Goal: Information Seeking & Learning: Learn about a topic

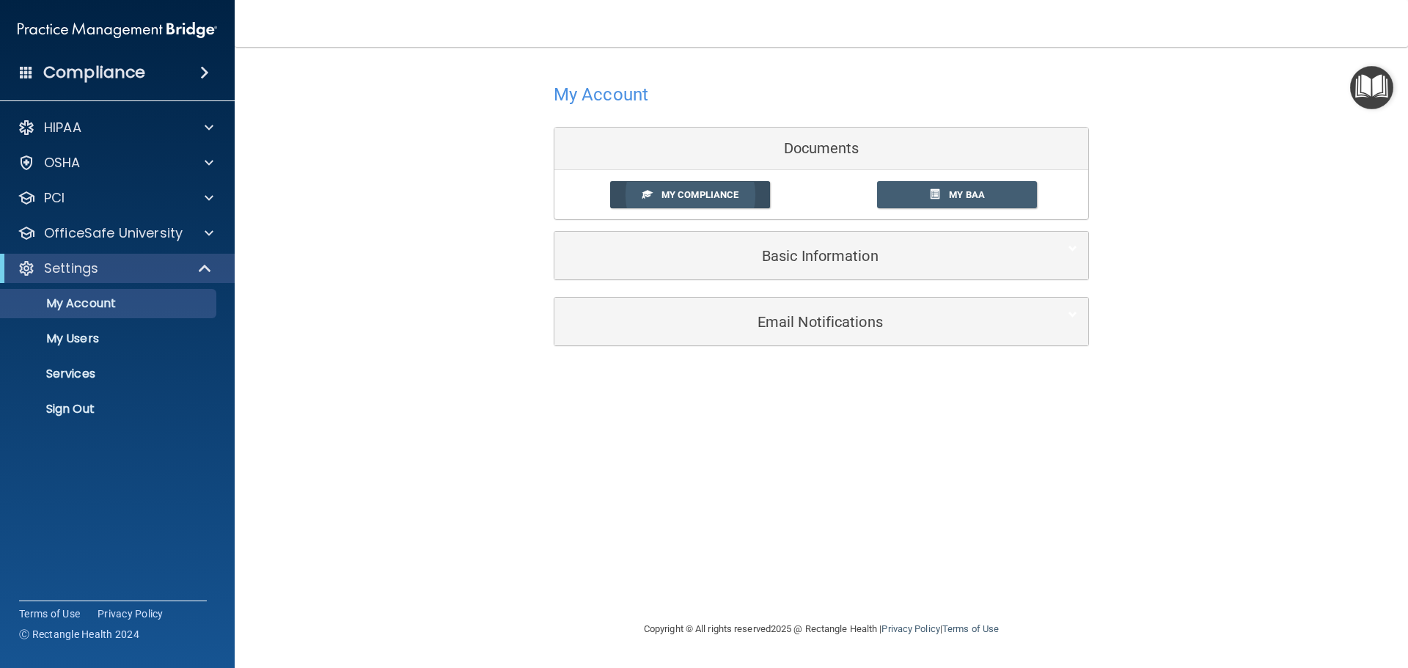
click at [683, 200] on span "My Compliance" at bounding box center [700, 194] width 77 height 11
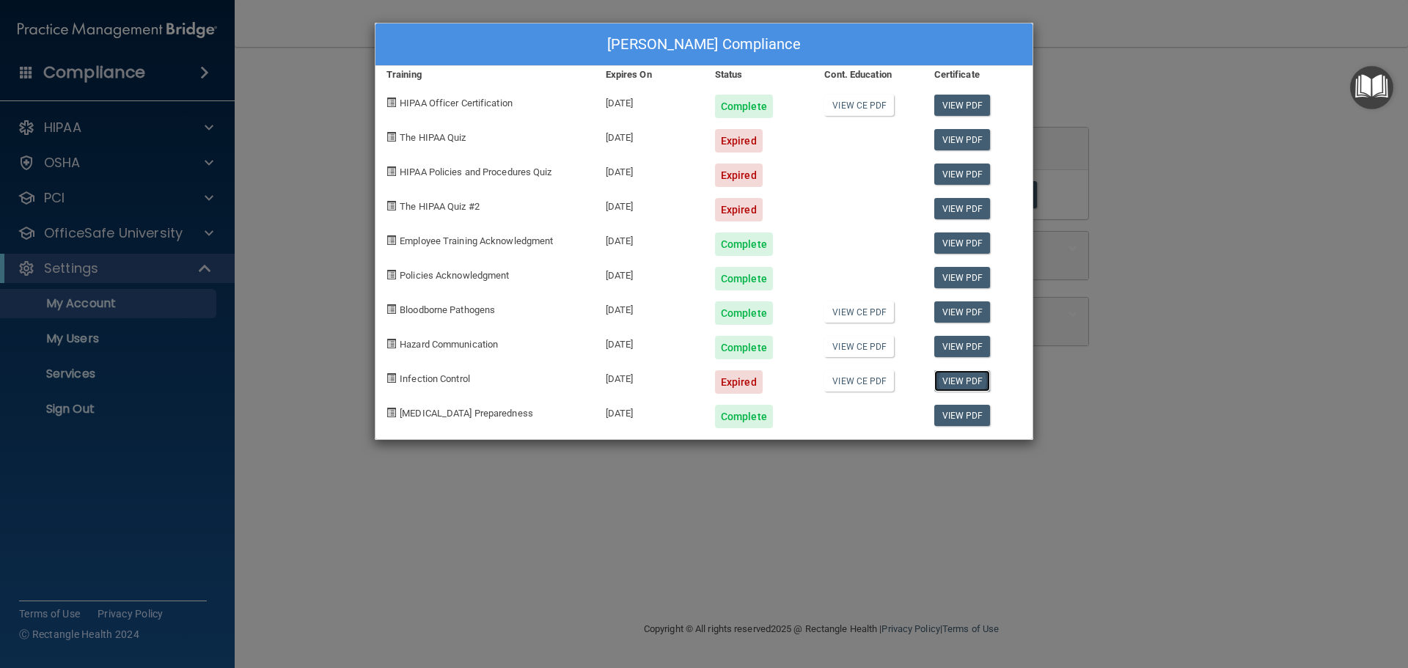
click at [970, 375] on link "View PDF" at bounding box center [962, 380] width 56 height 21
click at [951, 373] on link "View PDF" at bounding box center [962, 380] width 56 height 21
click at [967, 210] on link "View PDF" at bounding box center [962, 208] width 56 height 21
click at [951, 174] on link "View PDF" at bounding box center [962, 174] width 56 height 21
click at [967, 139] on link "View PDF" at bounding box center [962, 139] width 56 height 21
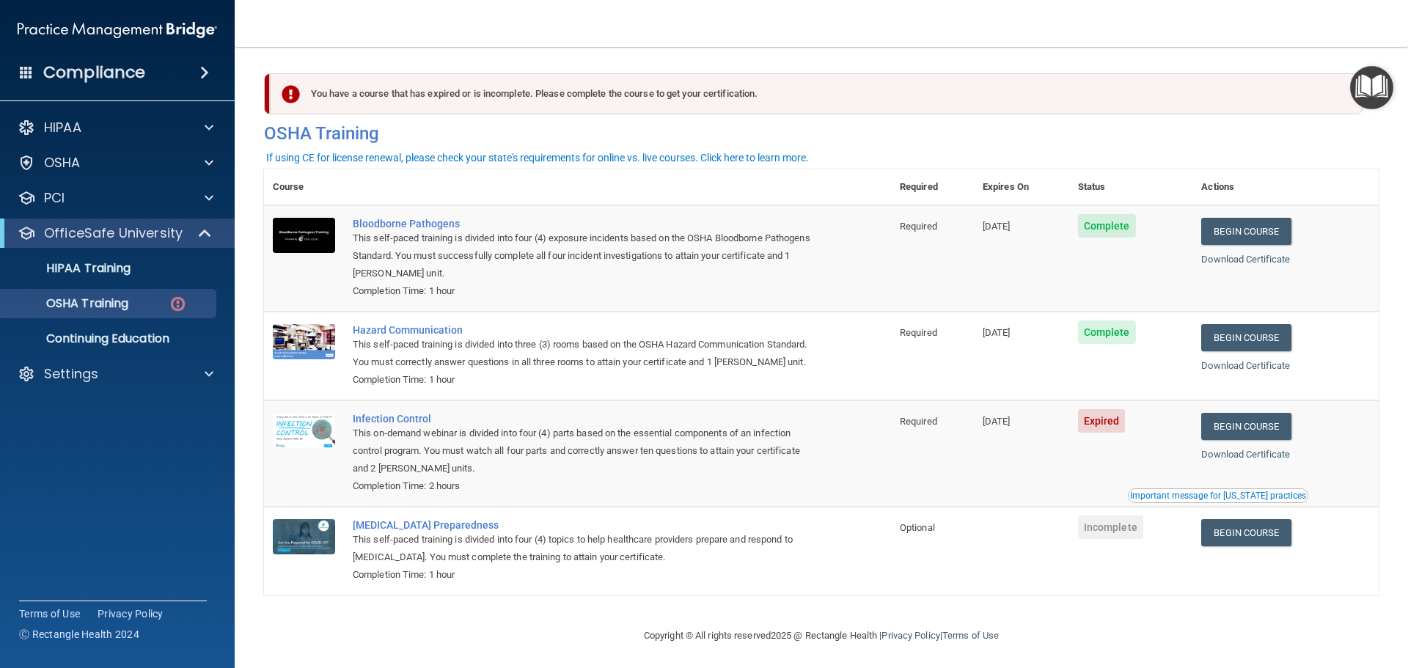
scroll to position [24, 0]
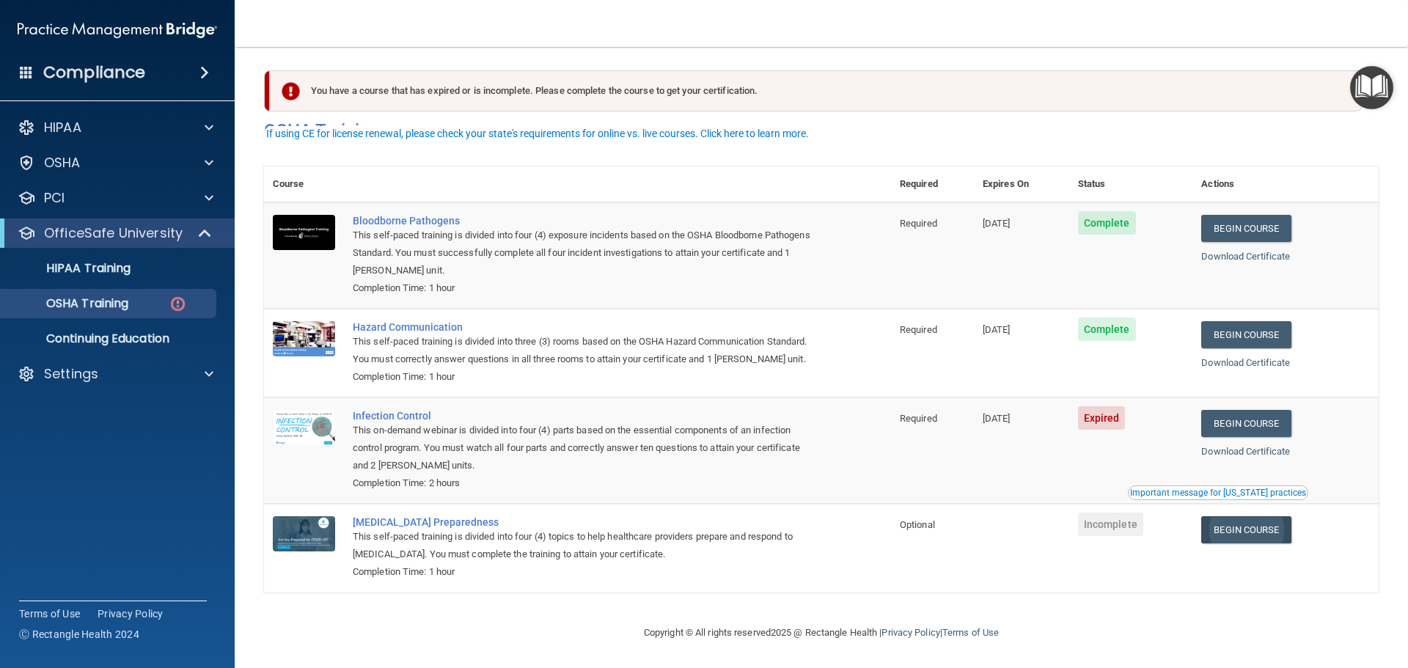
click at [1256, 524] on link "Begin Course" at bounding box center [1245, 529] width 89 height 27
click at [1239, 422] on link "Begin Course" at bounding box center [1245, 423] width 89 height 27
click at [1227, 450] on link "Download Certificate" at bounding box center [1245, 451] width 89 height 11
click at [1263, 420] on link "Begin Course" at bounding box center [1245, 423] width 89 height 27
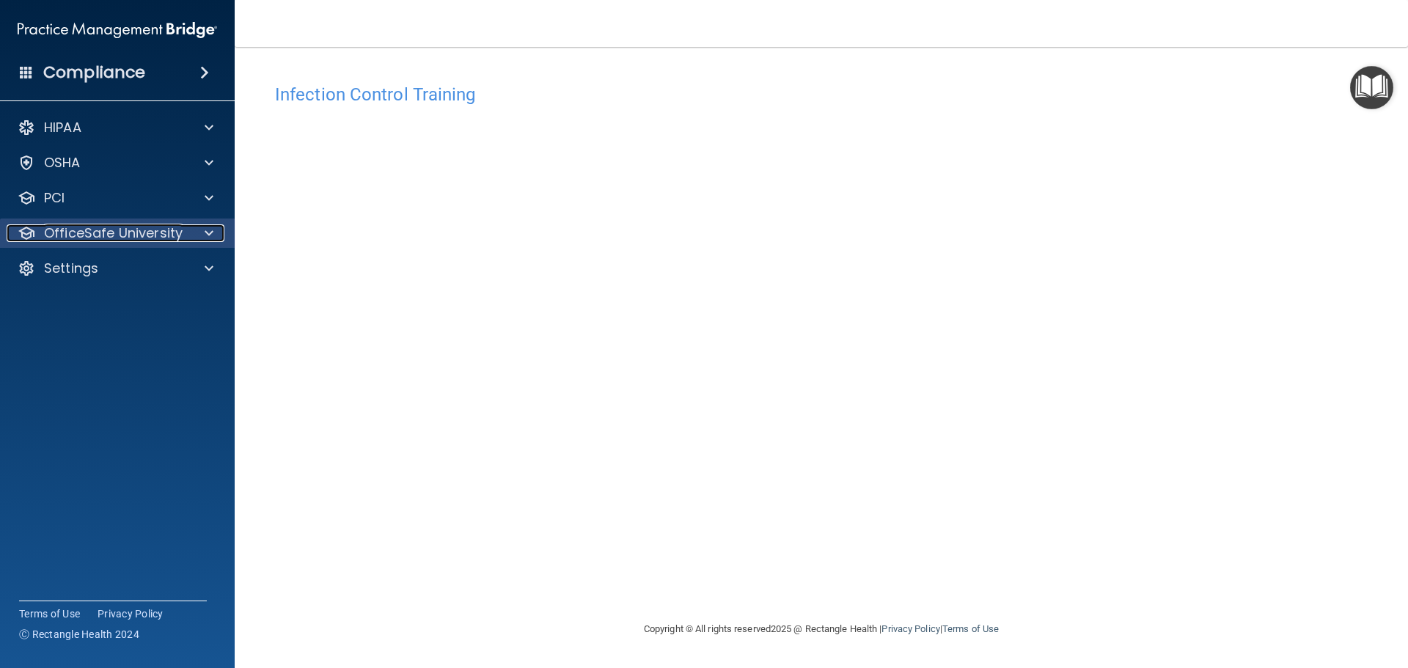
click at [210, 230] on span at bounding box center [209, 233] width 9 height 18
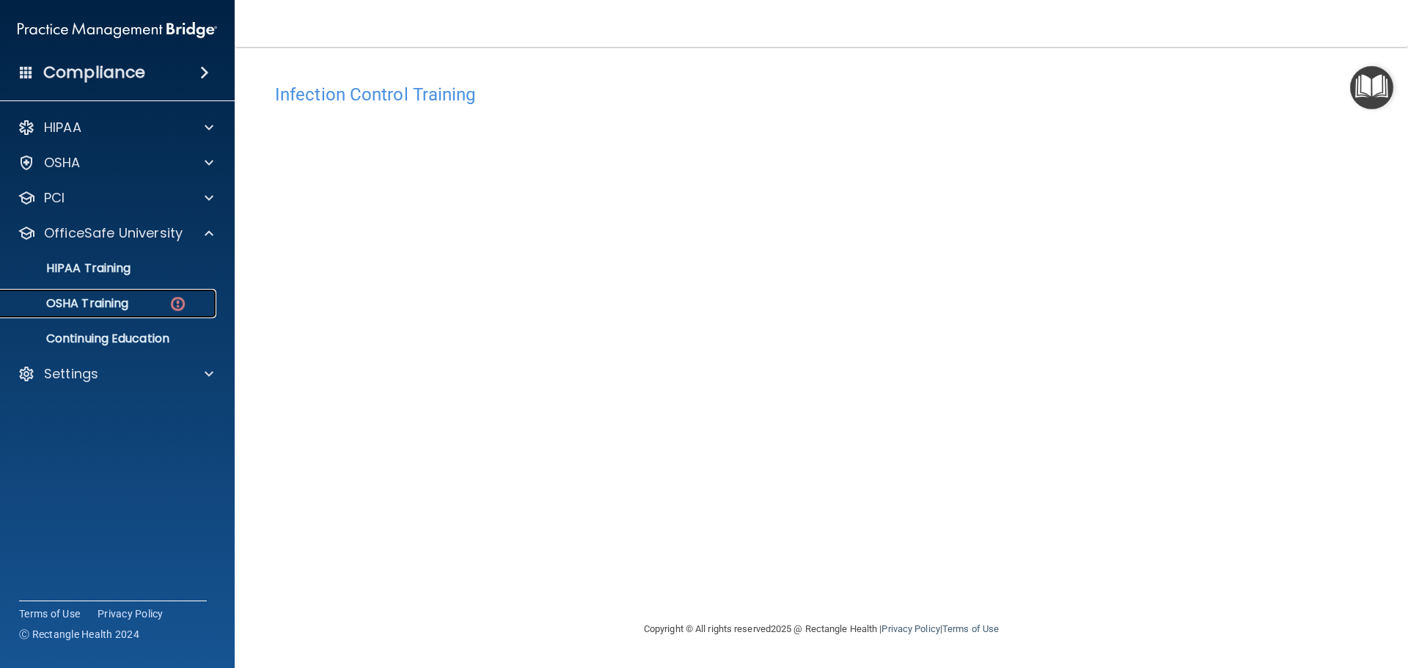
click at [117, 301] on p "OSHA Training" at bounding box center [69, 303] width 119 height 15
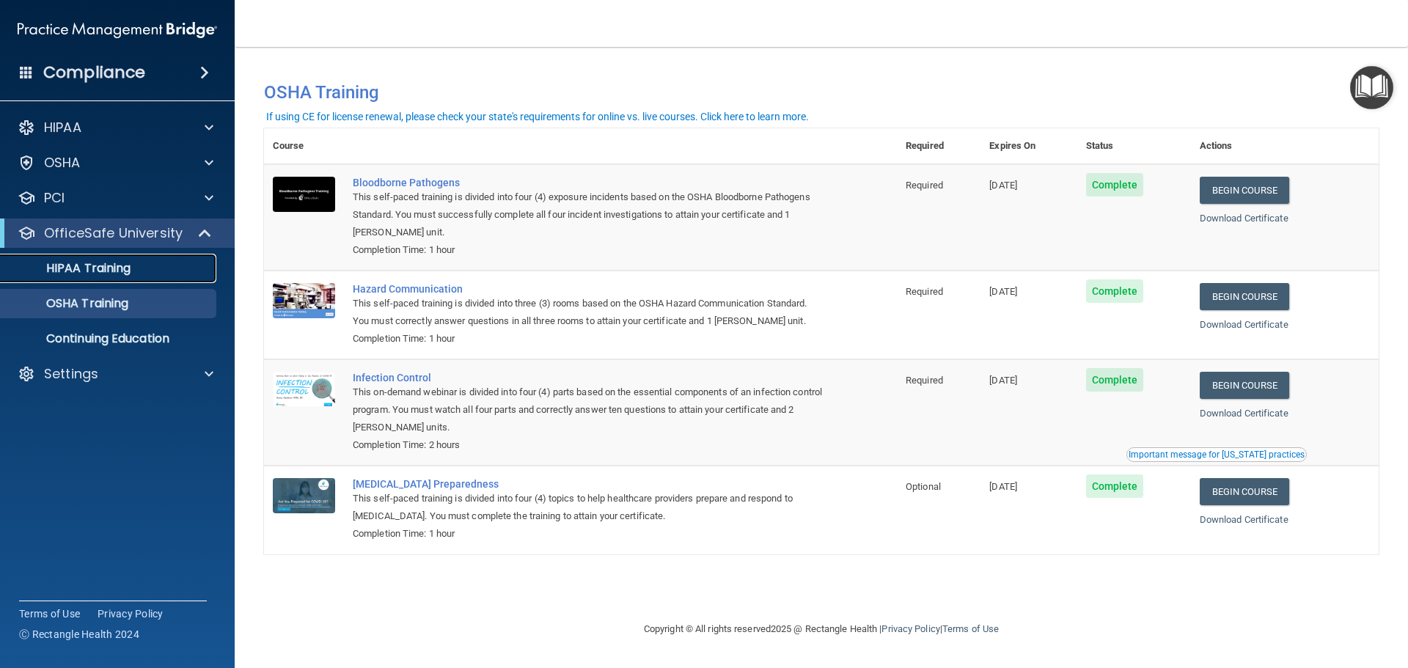
click at [122, 268] on p "HIPAA Training" at bounding box center [70, 268] width 121 height 15
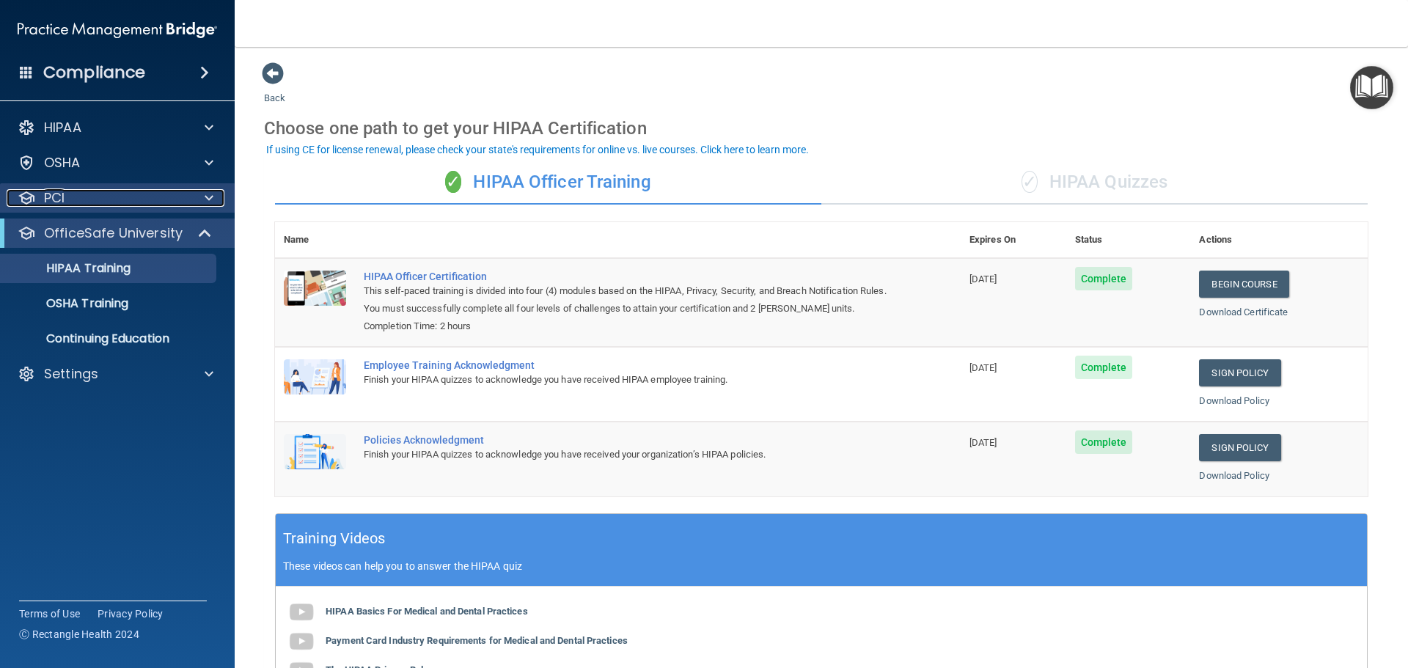
click at [58, 193] on p "PCI" at bounding box center [54, 198] width 21 height 18
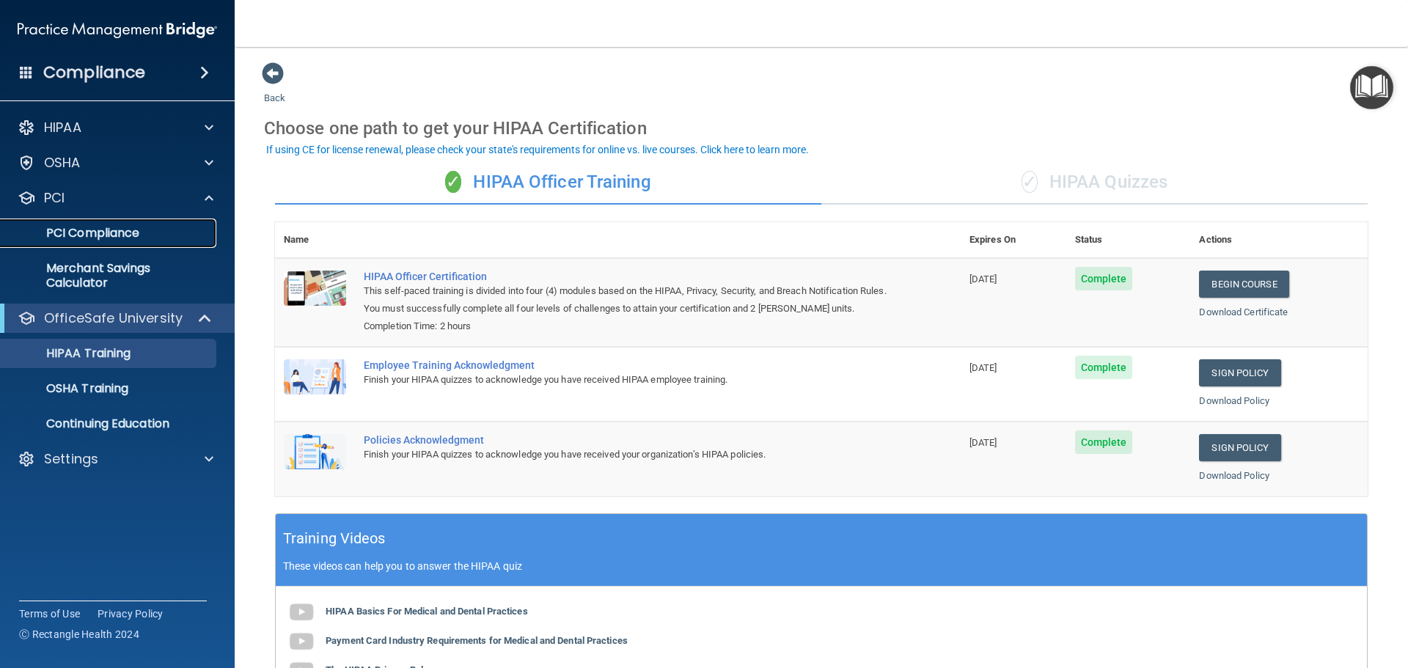
click at [56, 231] on p "PCI Compliance" at bounding box center [110, 233] width 200 height 15
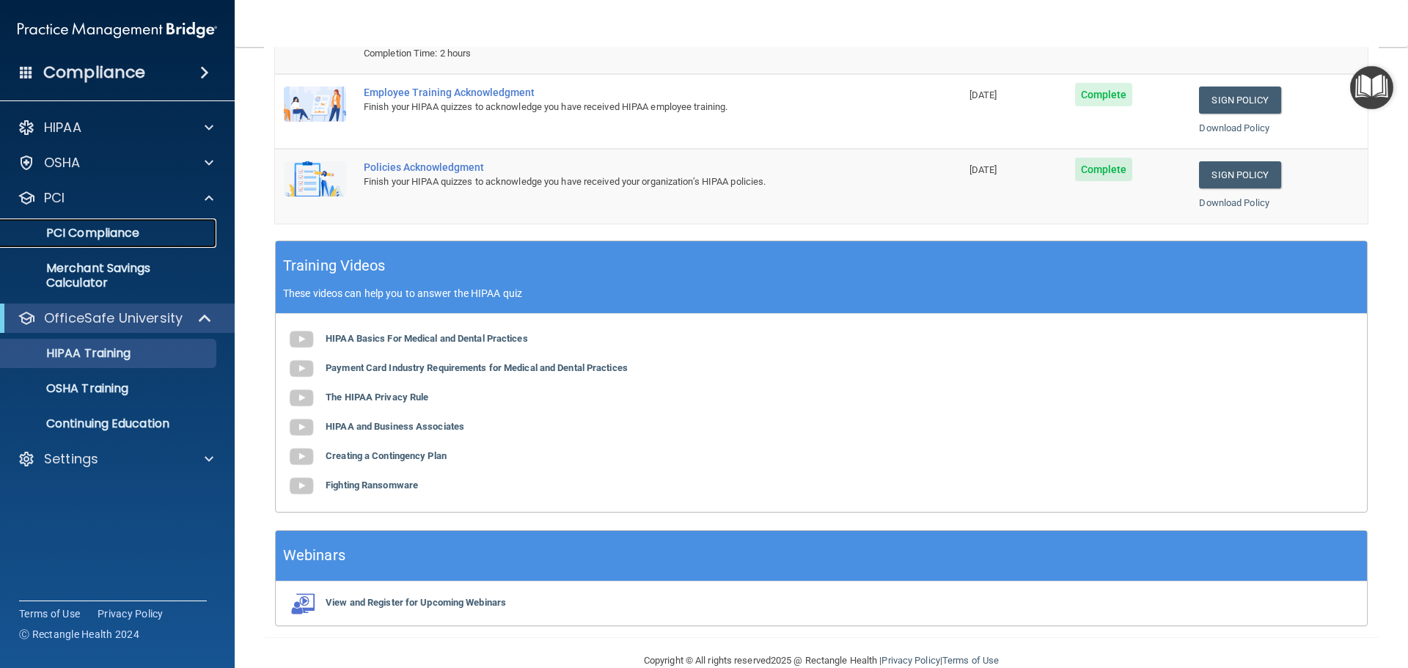
scroll to position [301, 0]
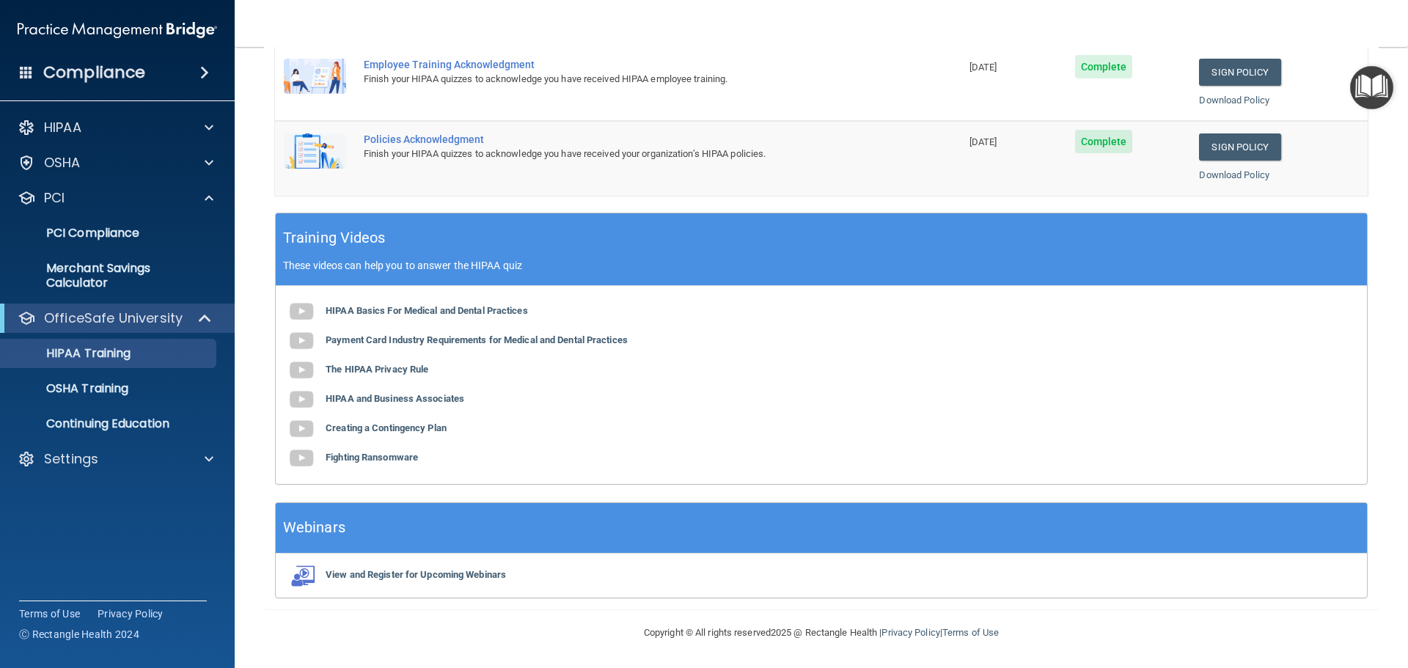
click at [203, 71] on span at bounding box center [204, 73] width 9 height 18
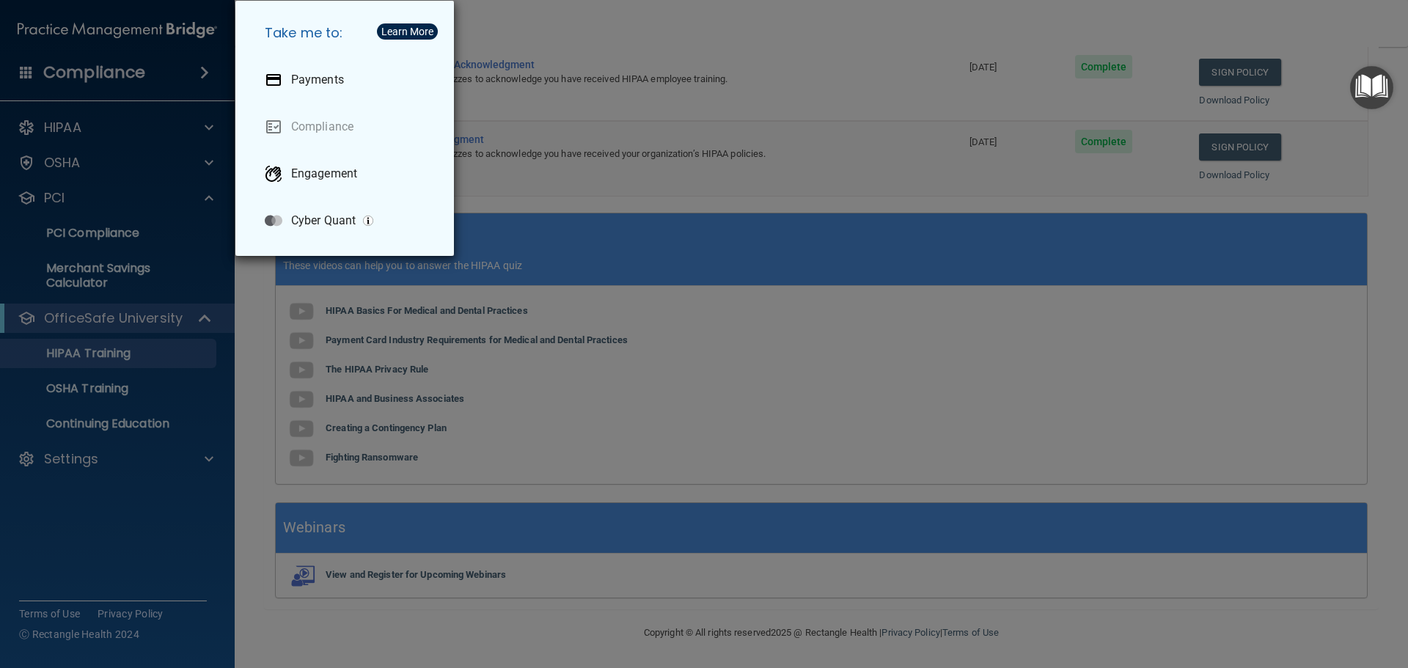
click at [203, 71] on div "Take me to: Payments Compliance Engagement Cyber Quant" at bounding box center [704, 334] width 1408 height 668
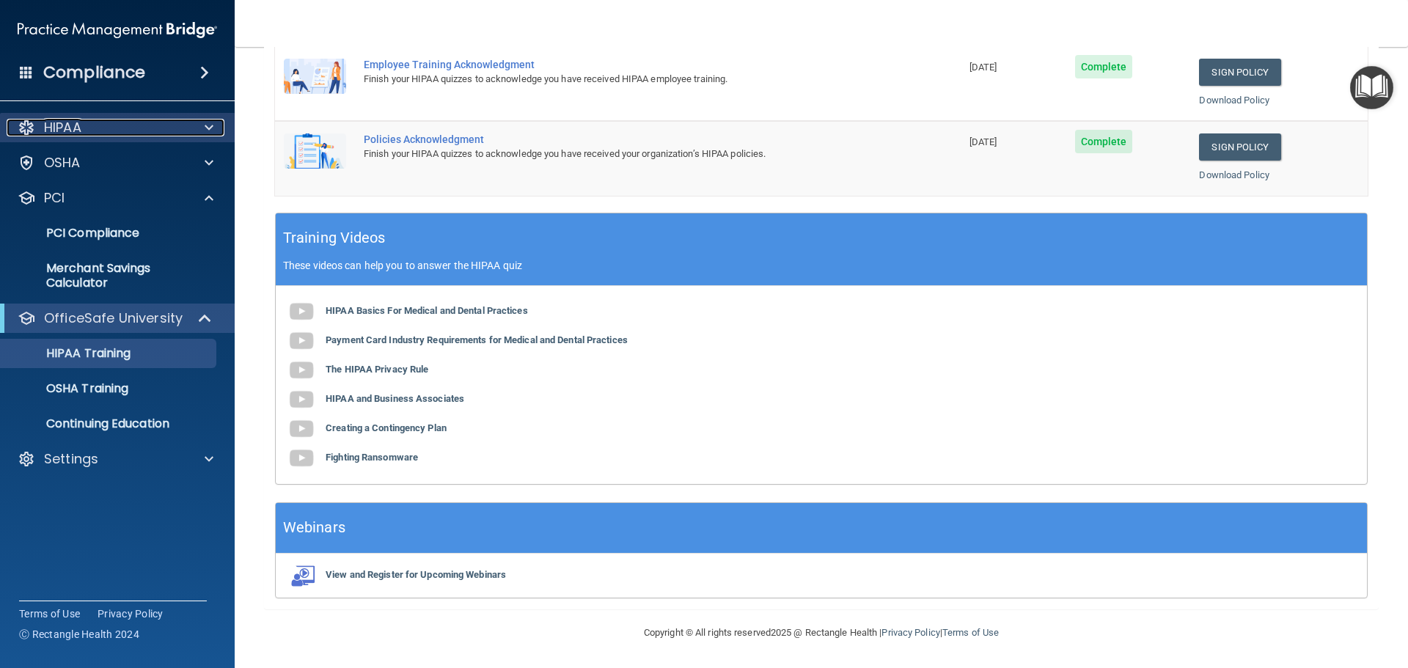
click at [208, 131] on span at bounding box center [209, 128] width 9 height 18
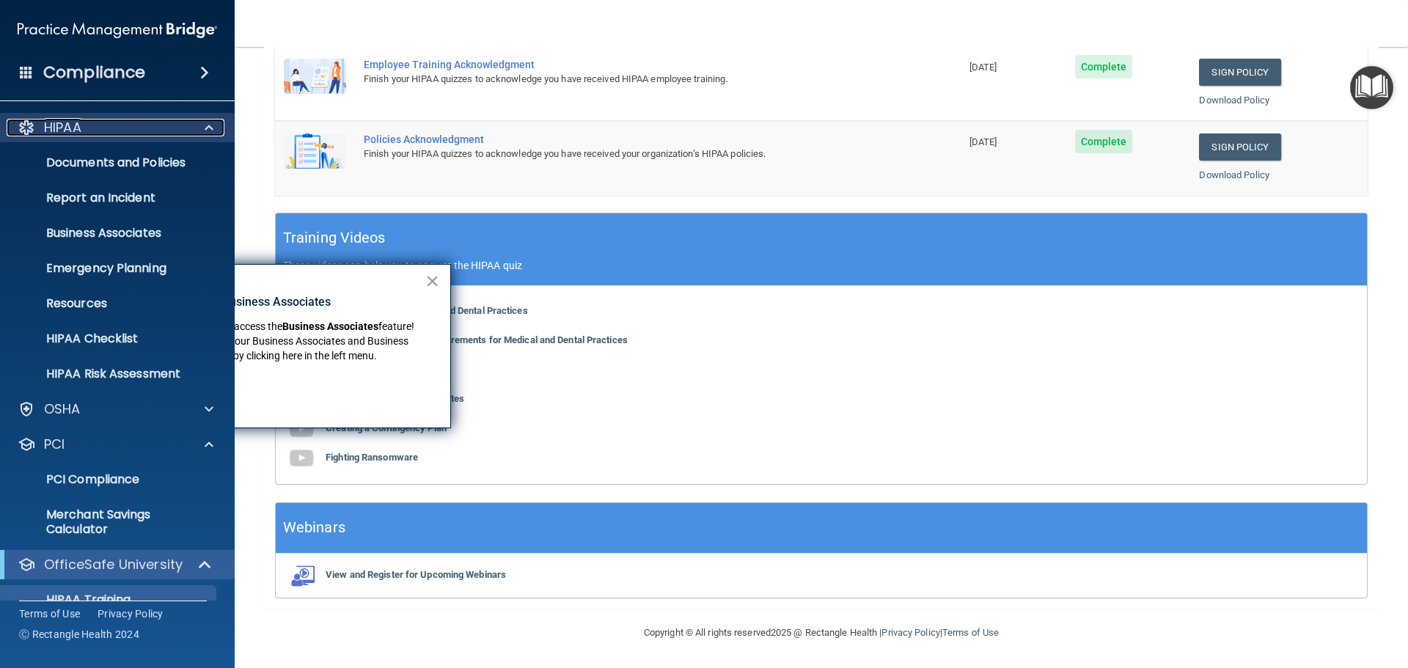
click at [208, 131] on span at bounding box center [209, 128] width 9 height 18
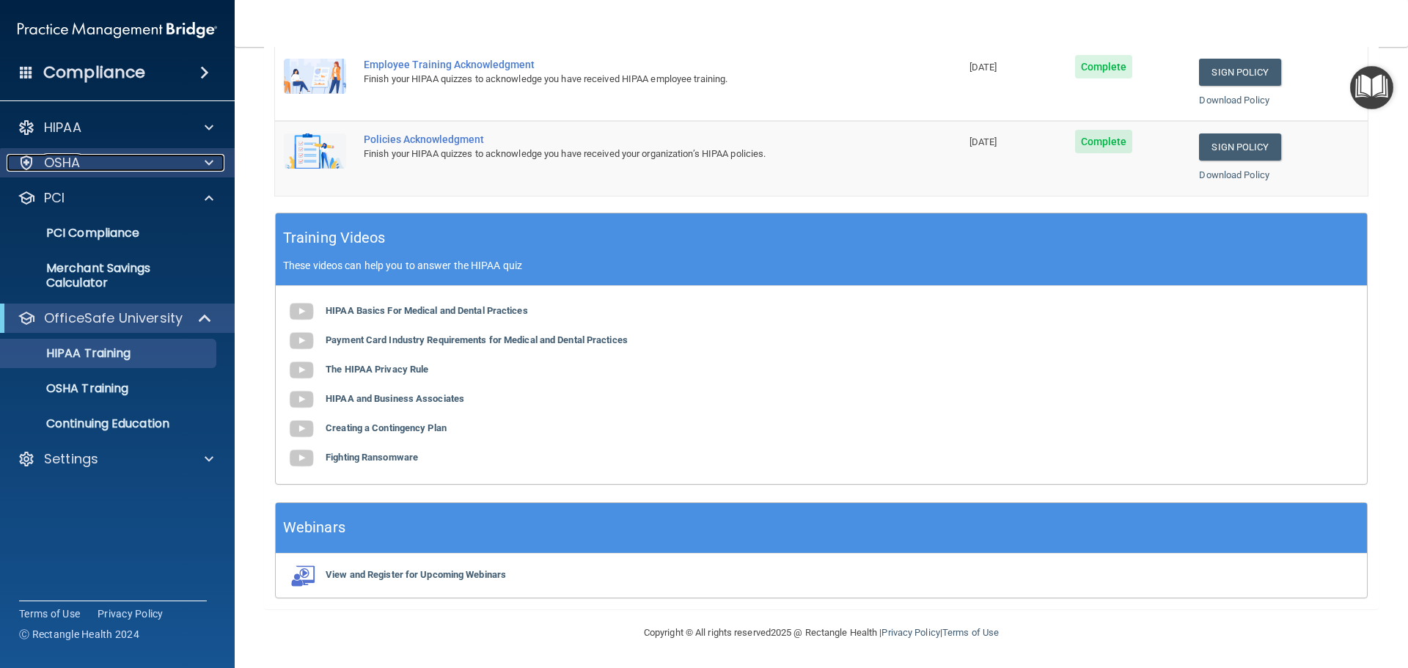
click at [208, 164] on span at bounding box center [209, 163] width 9 height 18
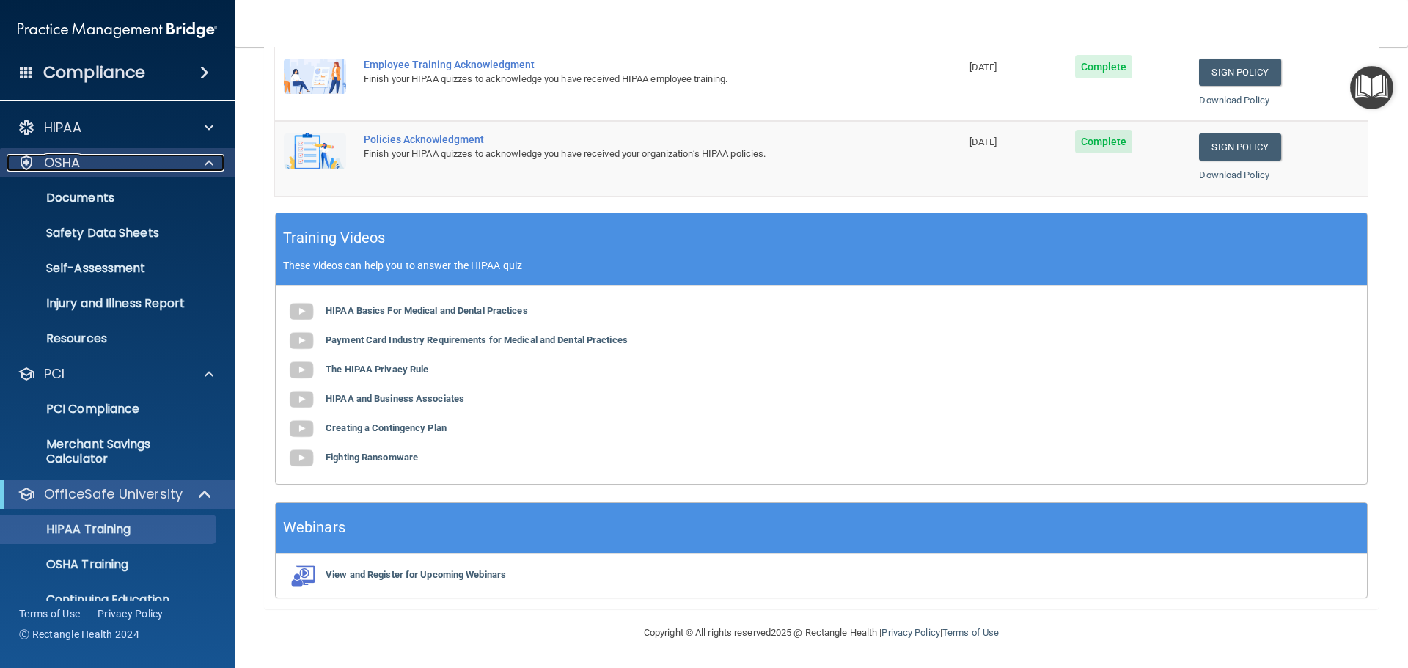
click at [208, 164] on span at bounding box center [209, 163] width 9 height 18
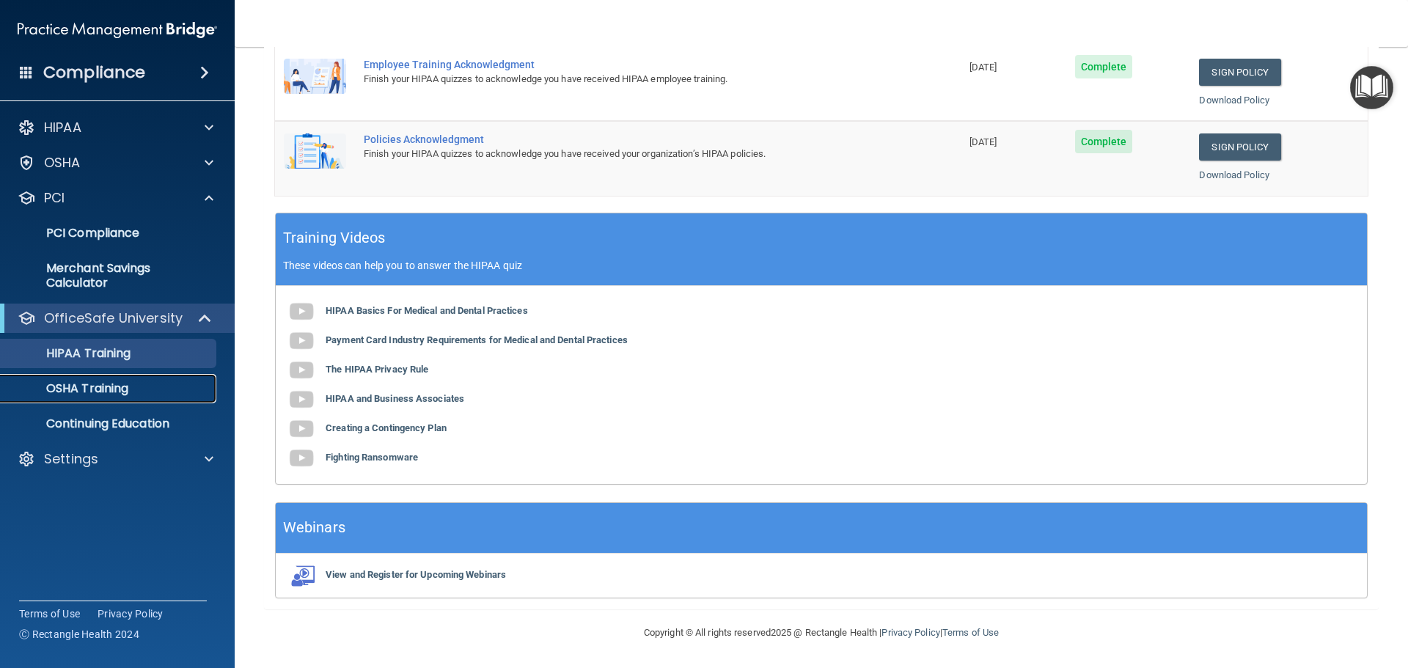
click at [114, 384] on p "OSHA Training" at bounding box center [69, 388] width 119 height 15
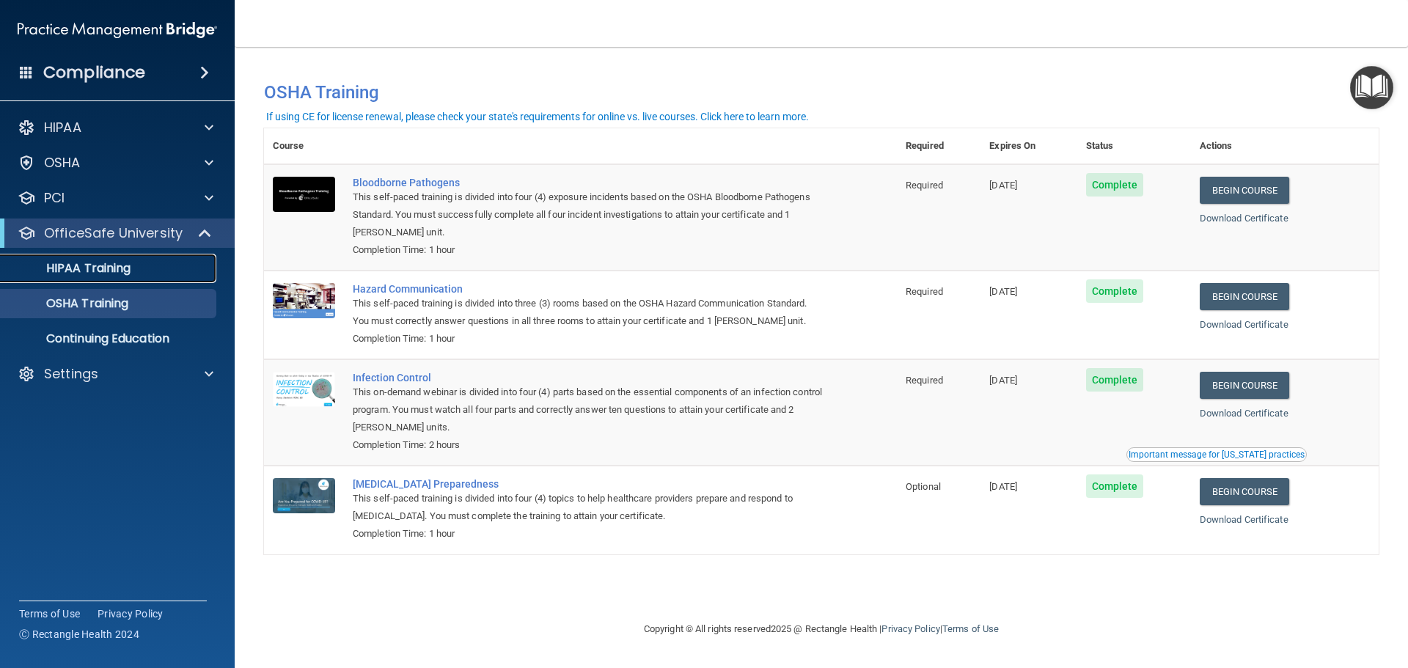
click at [120, 265] on p "HIPAA Training" at bounding box center [70, 268] width 121 height 15
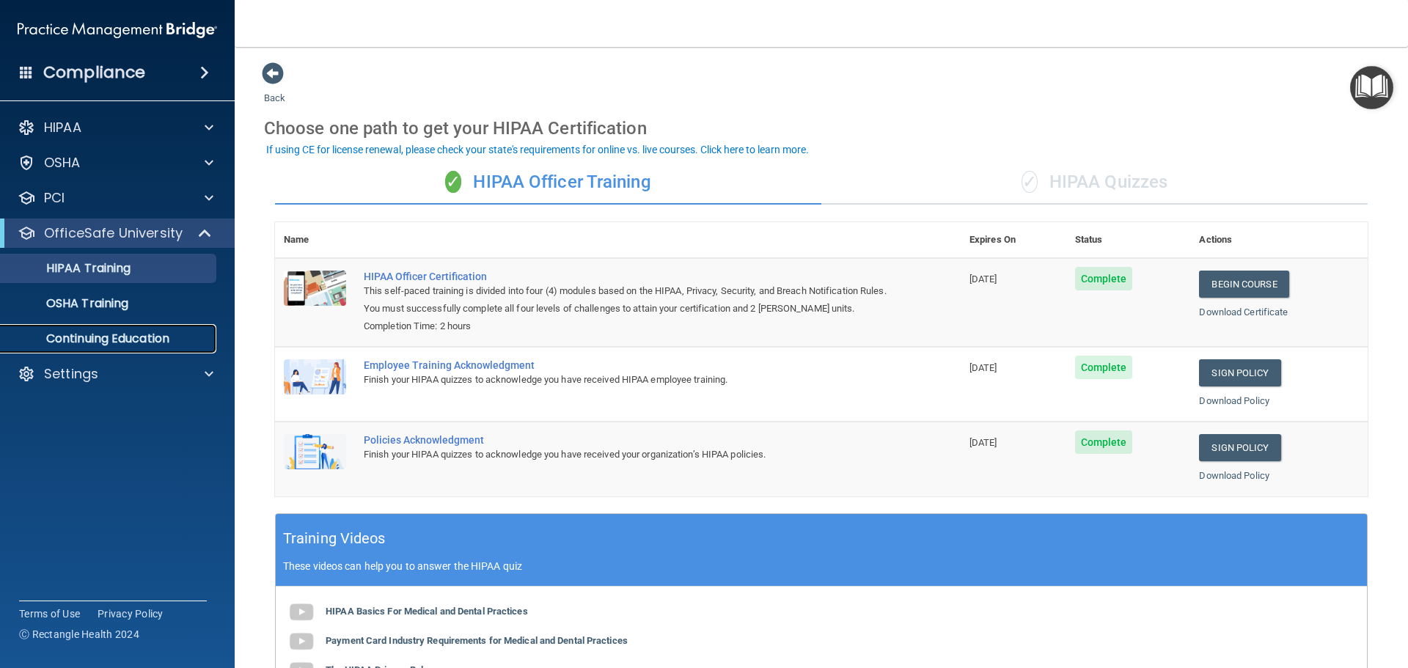
click at [122, 340] on p "Continuing Education" at bounding box center [110, 338] width 200 height 15
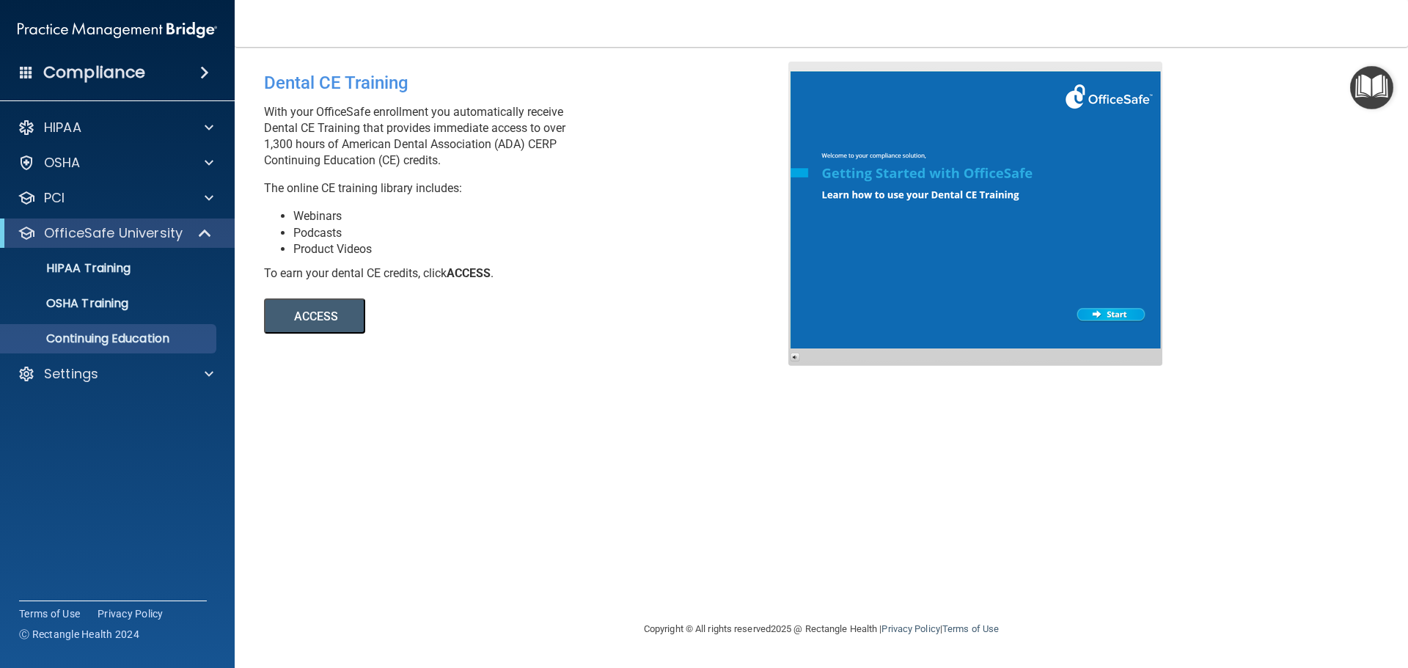
click at [415, 67] on div "Dental CE Training" at bounding box center [531, 83] width 535 height 43
click at [373, 467] on div "Dental CE Training With your OfficeSafe enrollment you automatically receive De…" at bounding box center [821, 334] width 1115 height 544
click at [92, 301] on p "OSHA Training" at bounding box center [69, 303] width 119 height 15
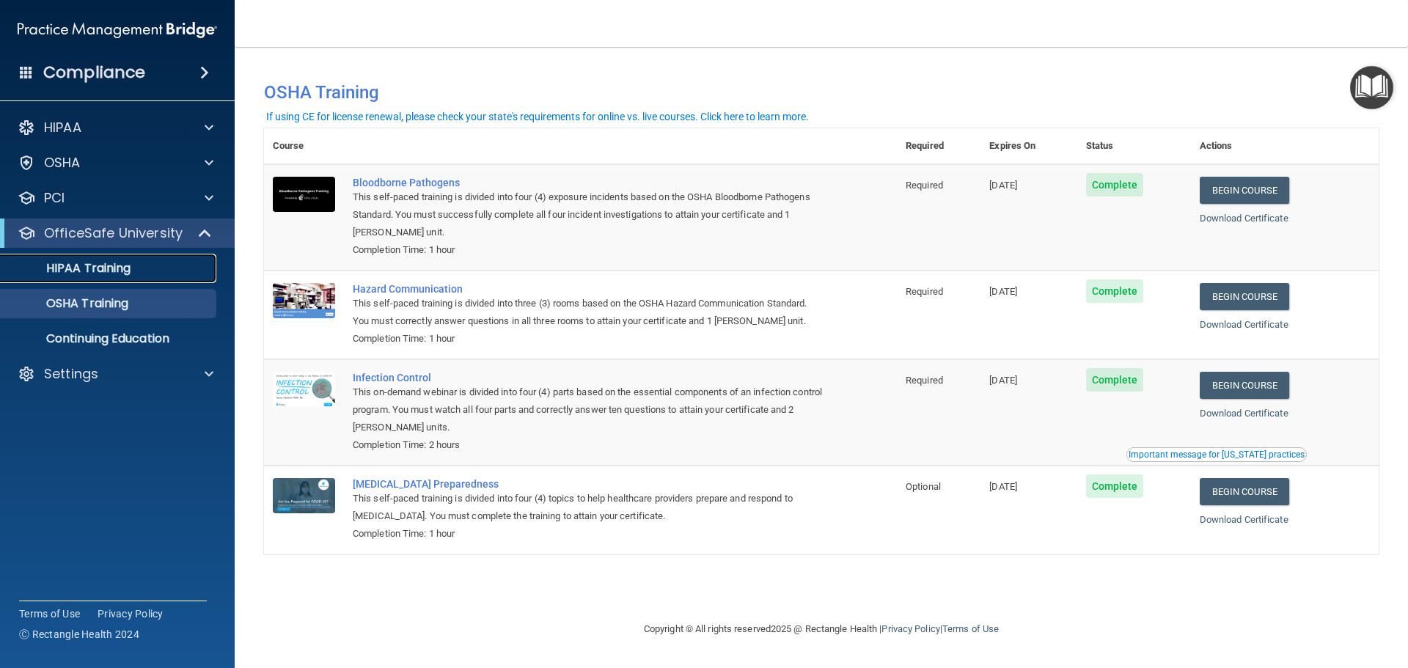
click at [100, 268] on p "HIPAA Training" at bounding box center [70, 268] width 121 height 15
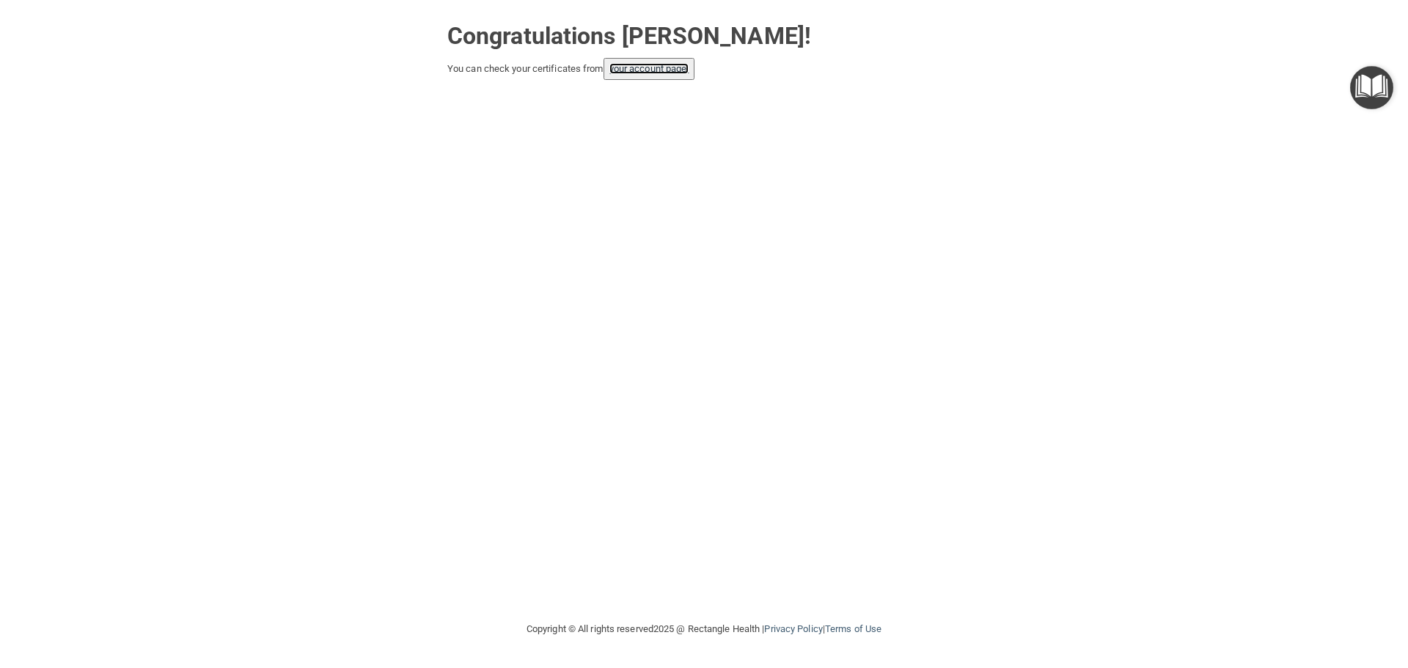
click at [640, 68] on link "your account page!" at bounding box center [649, 68] width 80 height 11
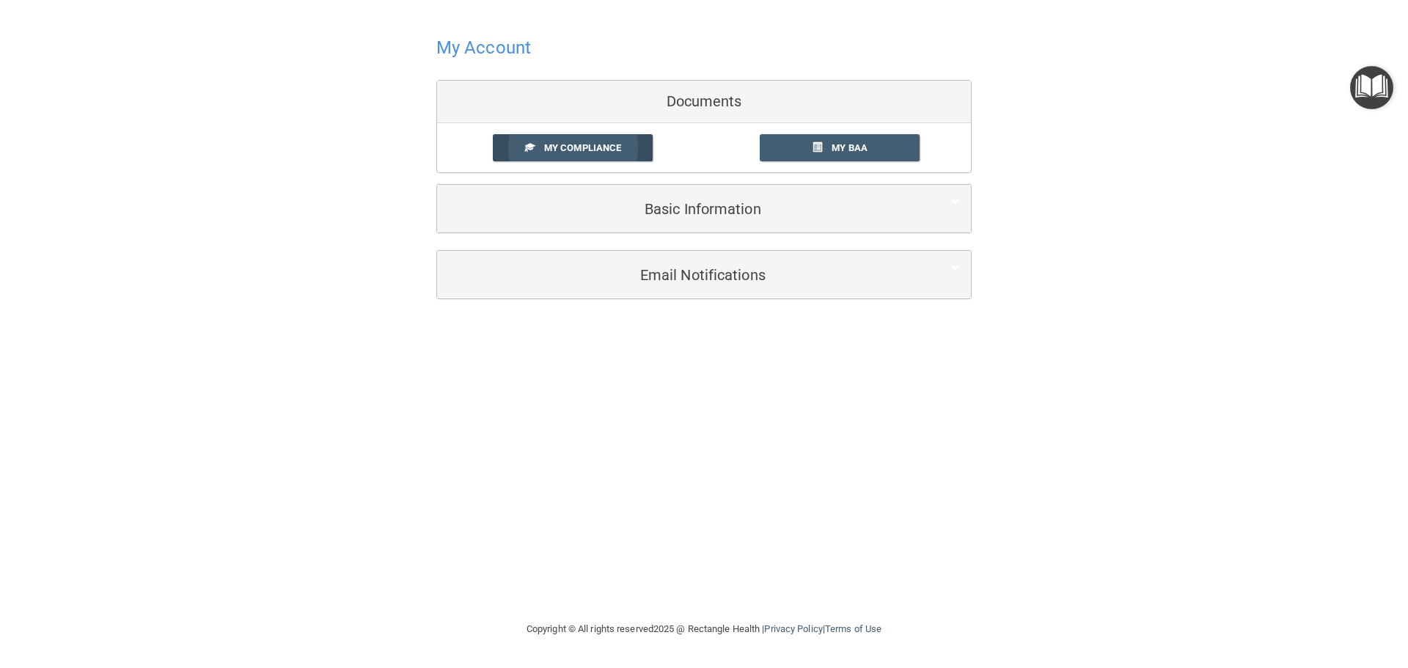
click at [599, 151] on span "My Compliance" at bounding box center [582, 147] width 77 height 11
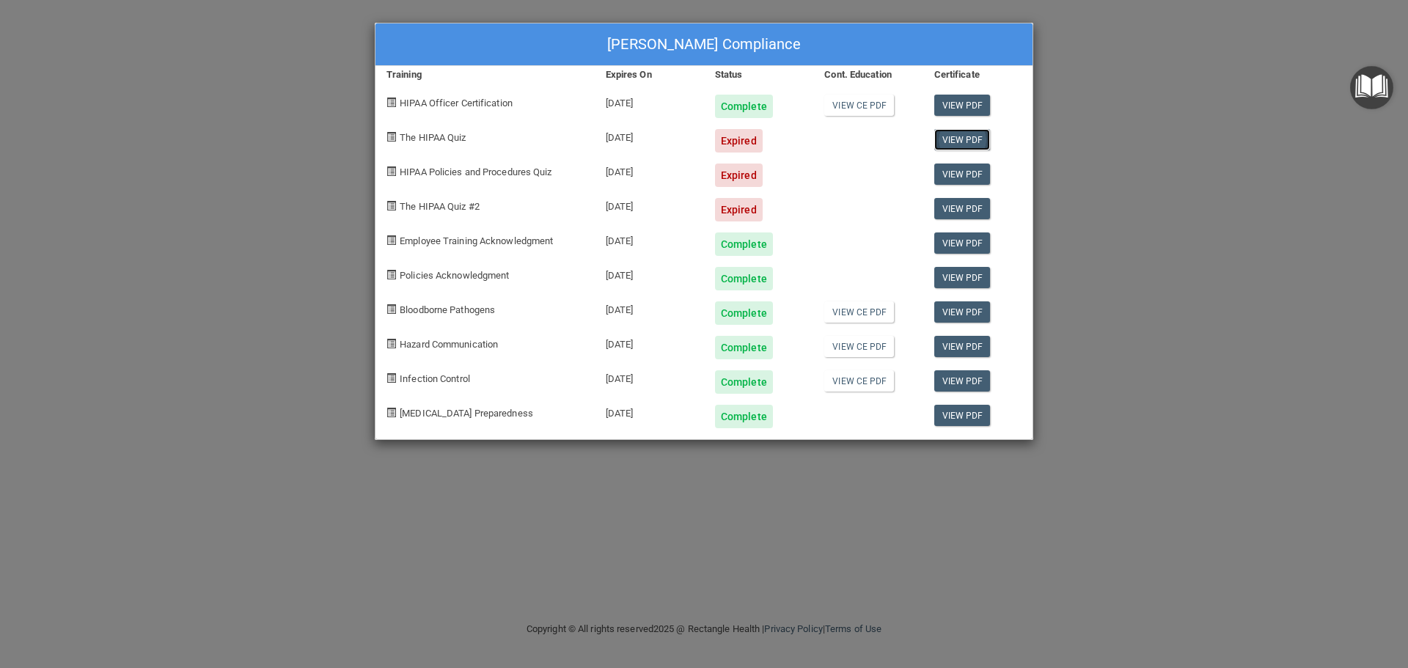
click at [962, 139] on link "View PDF" at bounding box center [962, 139] width 56 height 21
click at [393, 136] on span at bounding box center [392, 137] width 10 height 10
click at [406, 135] on span "The HIPAA Quiz" at bounding box center [433, 137] width 66 height 11
click at [392, 136] on span at bounding box center [392, 137] width 10 height 10
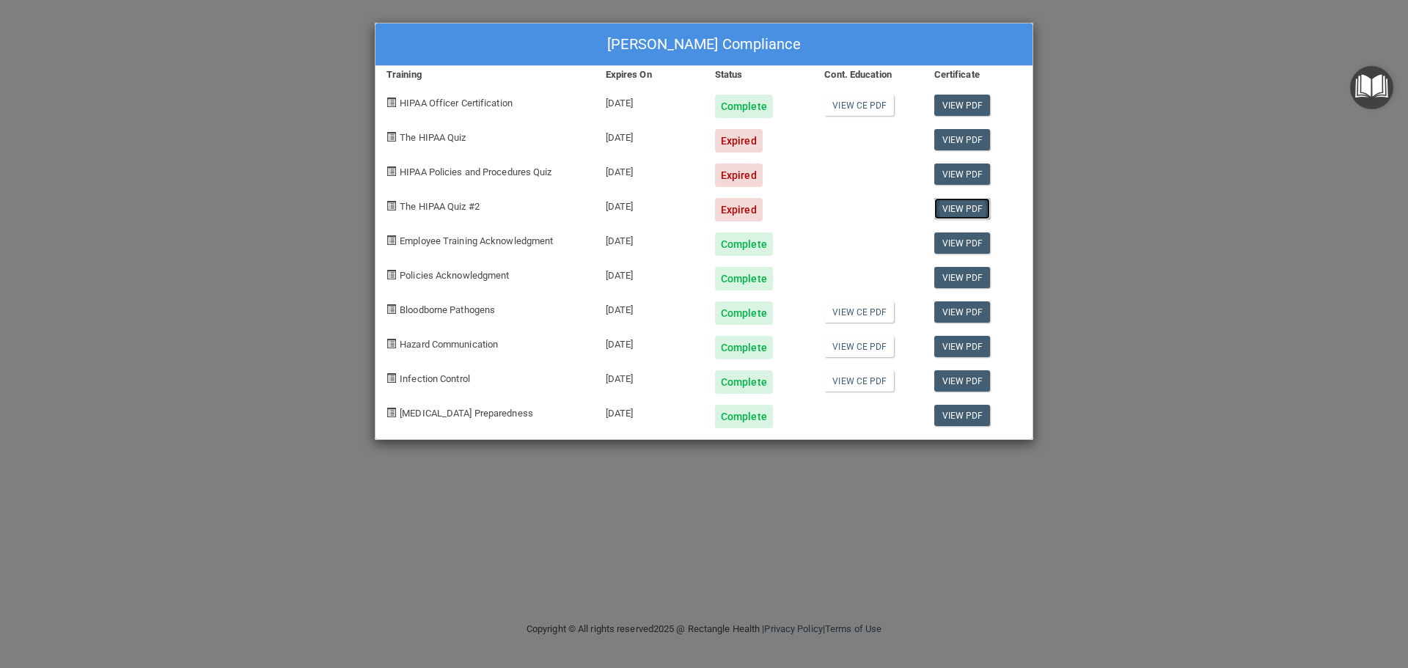
click at [965, 208] on link "View PDF" at bounding box center [962, 208] width 56 height 21
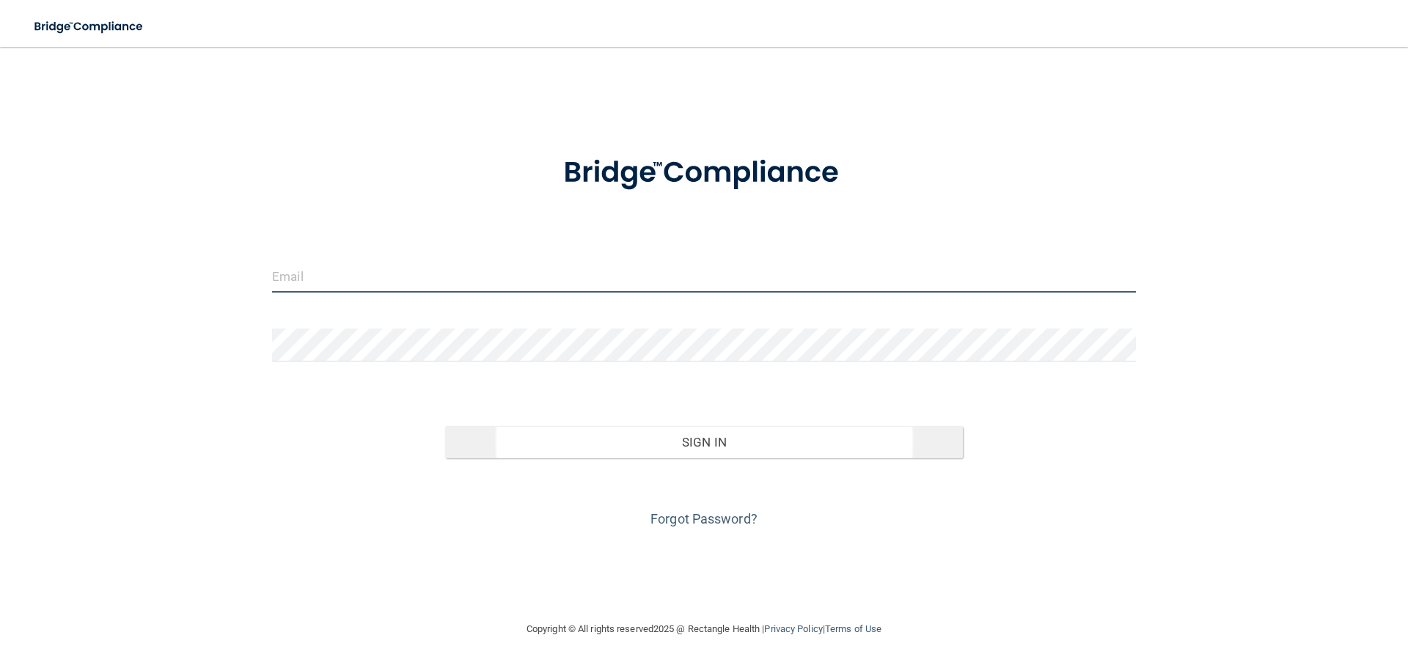
type input "[PERSON_NAME][EMAIL_ADDRESS][DOMAIN_NAME]"
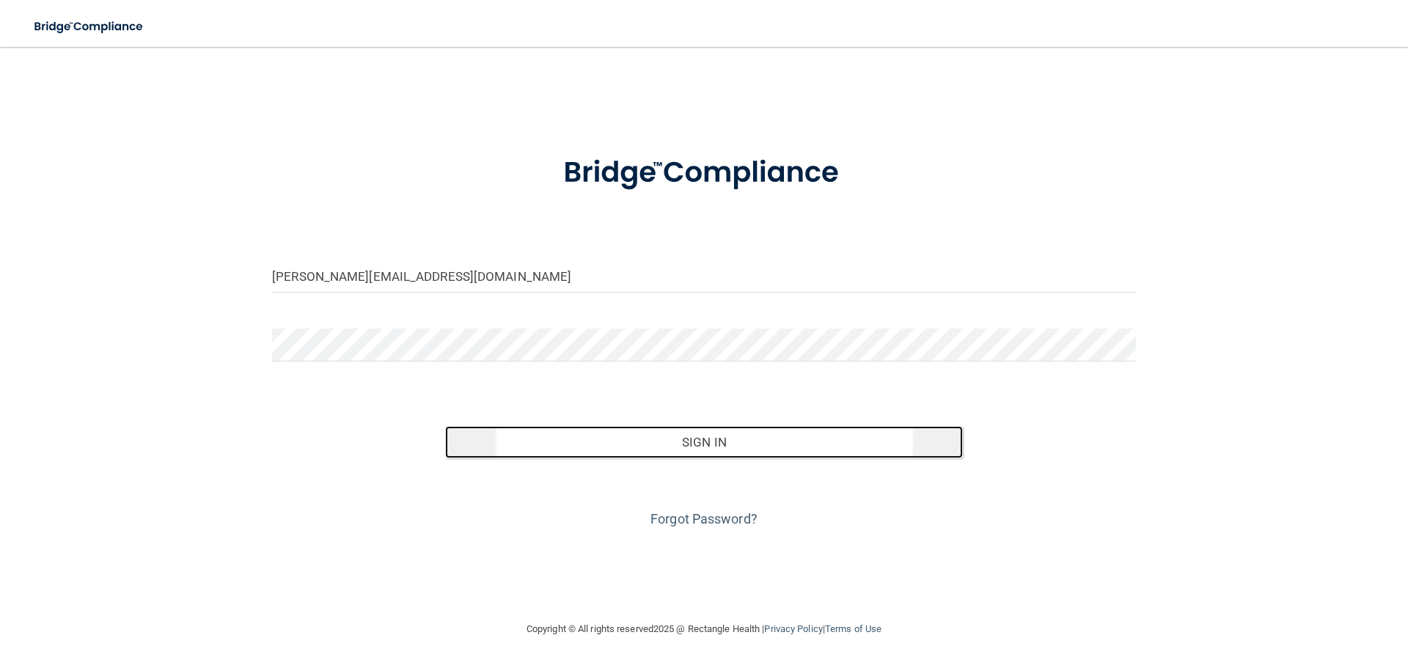
click at [663, 453] on button "Sign In" at bounding box center [704, 442] width 519 height 32
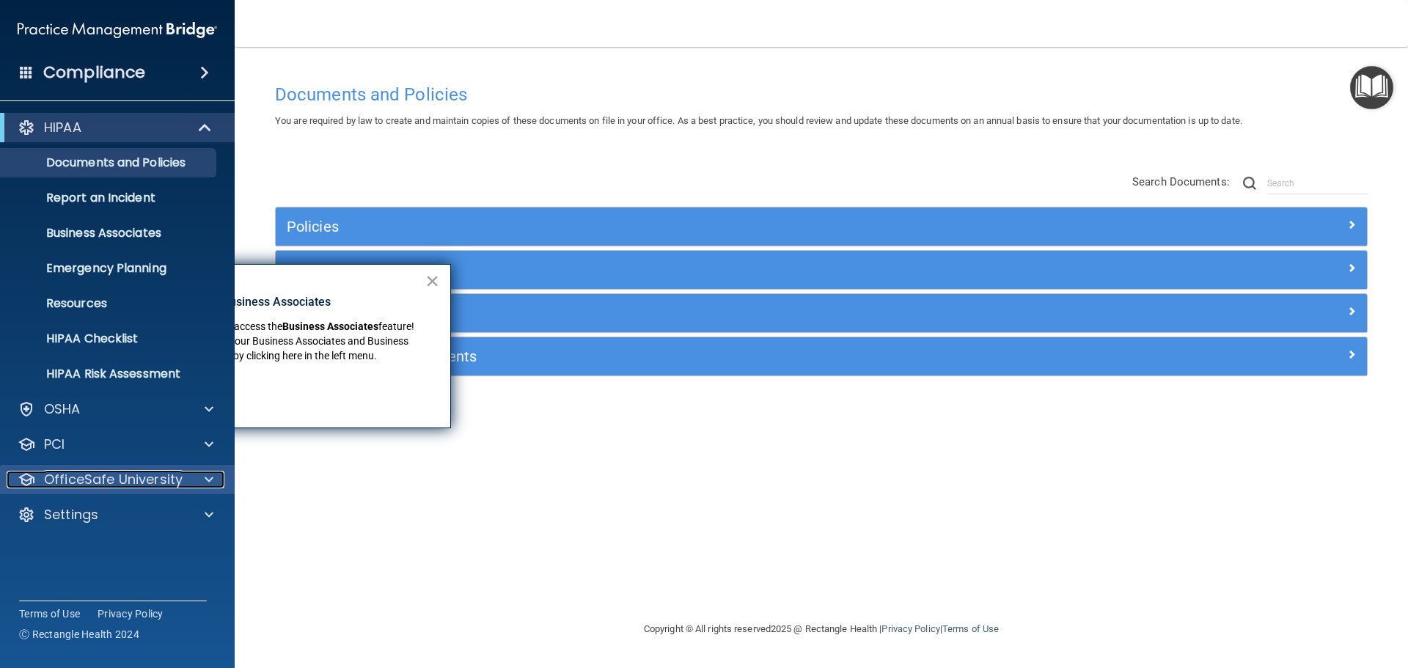
click at [208, 479] on span at bounding box center [209, 480] width 9 height 18
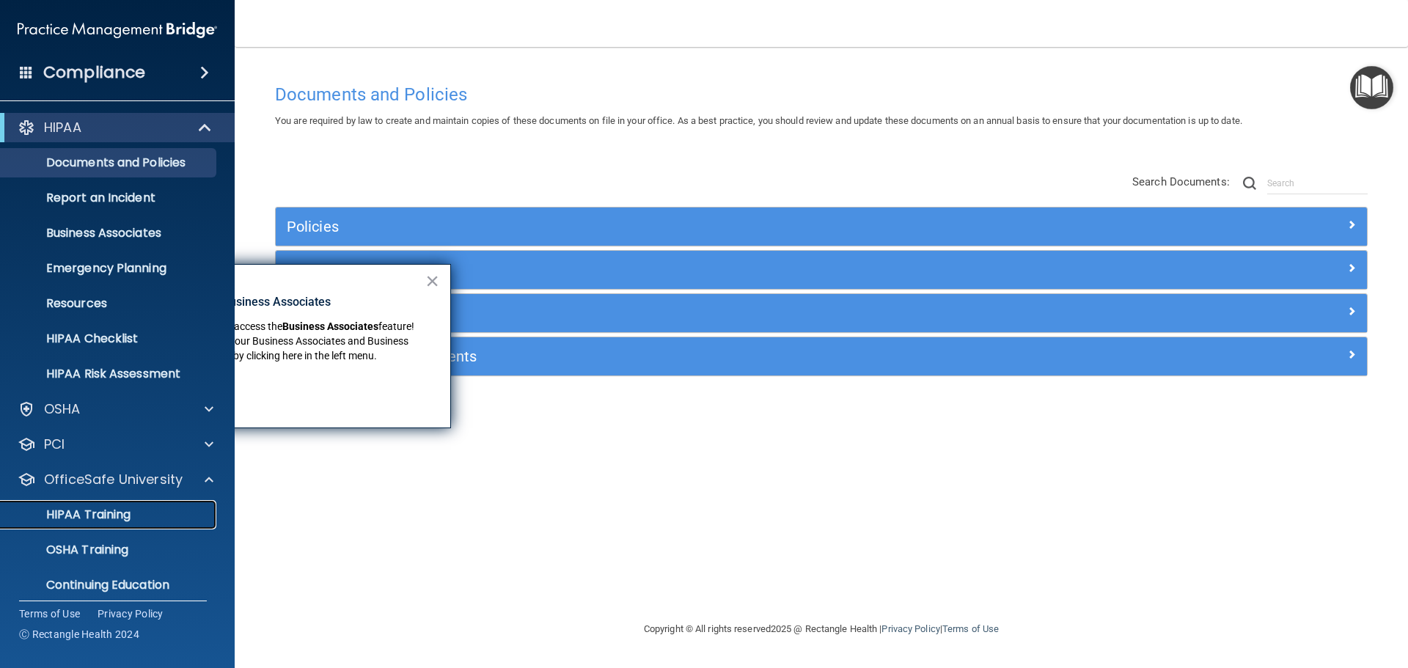
click at [103, 504] on link "HIPAA Training" at bounding box center [100, 514] width 231 height 29
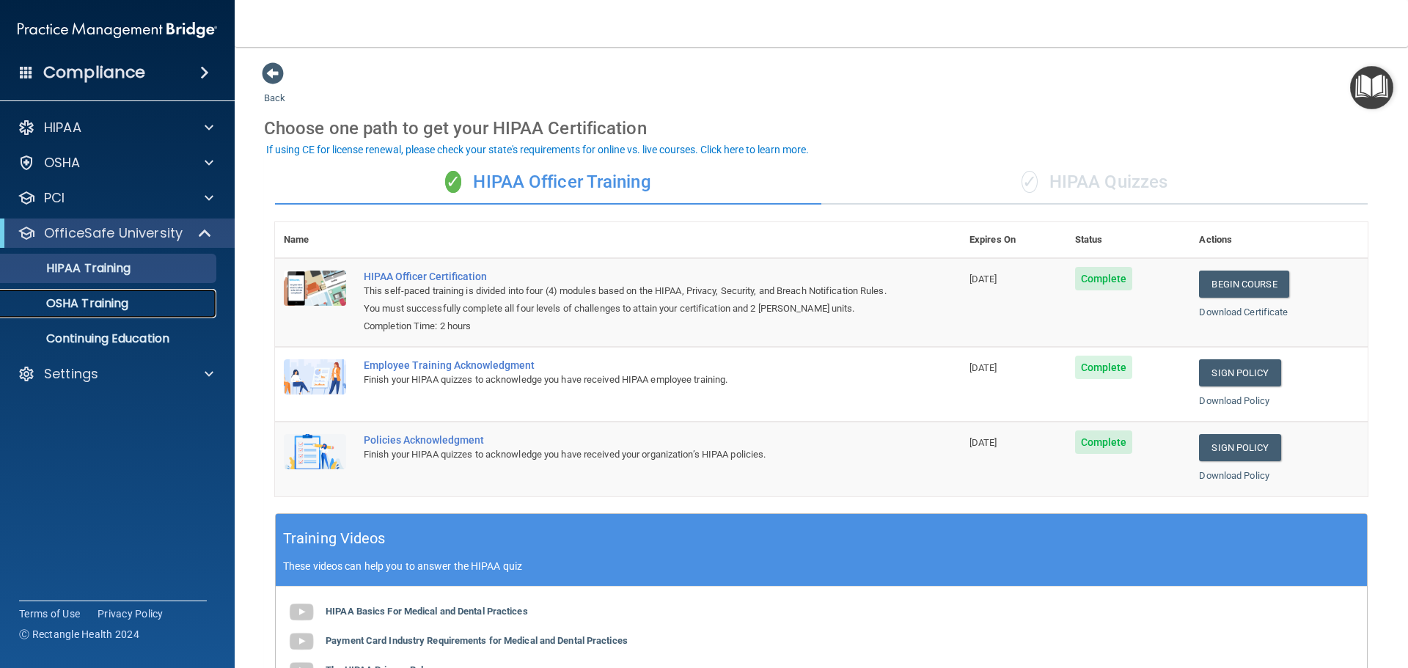
click at [114, 304] on p "OSHA Training" at bounding box center [69, 303] width 119 height 15
